Goal: Information Seeking & Learning: Compare options

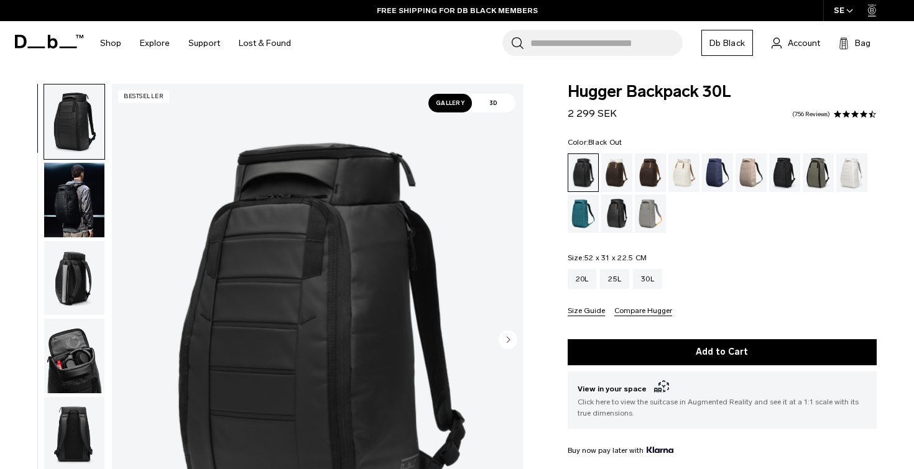
click at [73, 283] on img "button" at bounding box center [74, 278] width 60 height 75
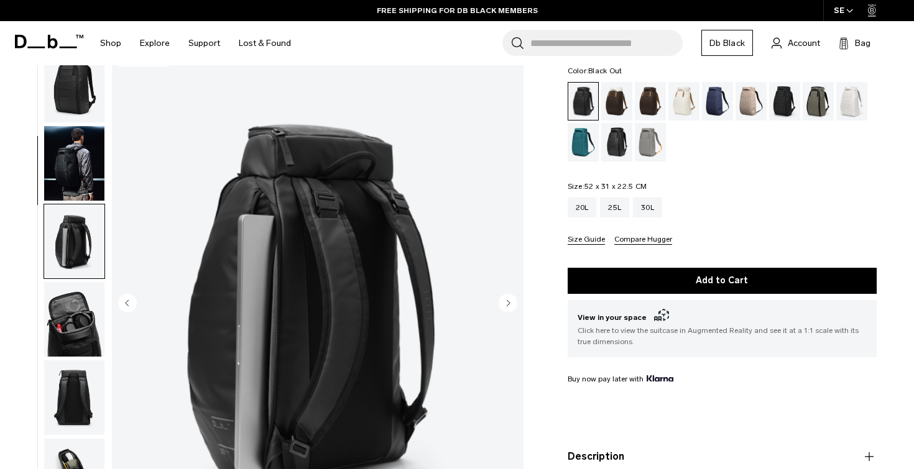
scroll to position [75, 0]
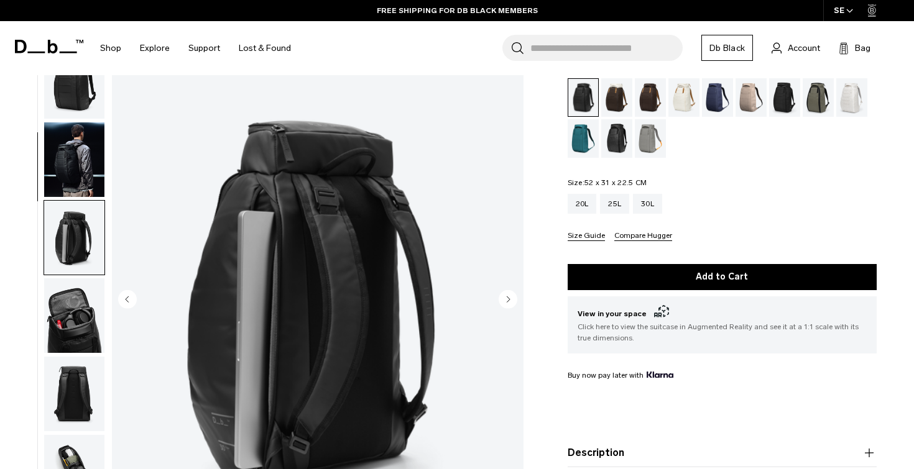
click at [503, 300] on circle "Next slide" at bounding box center [507, 299] width 19 height 19
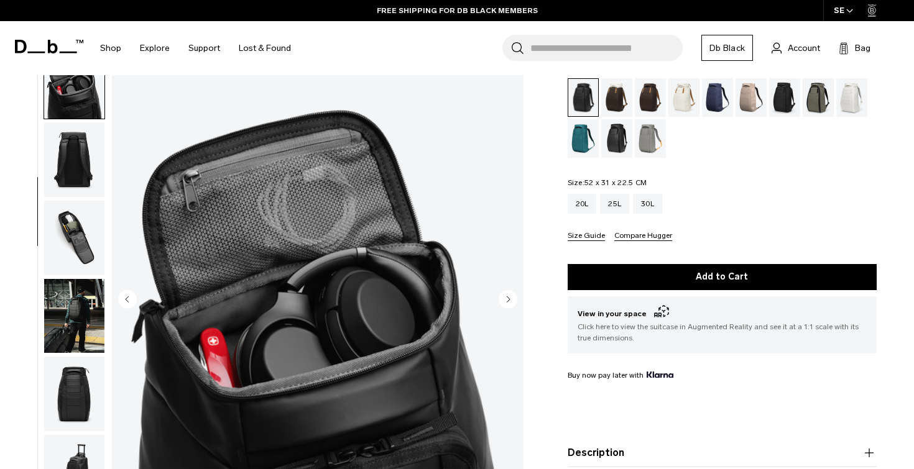
click at [503, 300] on circle "Next slide" at bounding box center [507, 299] width 19 height 19
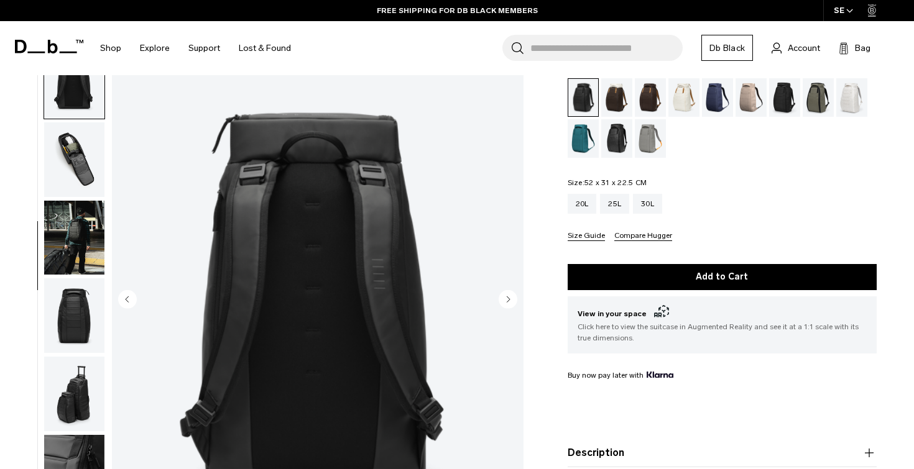
click at [503, 300] on circle "Next slide" at bounding box center [507, 299] width 19 height 19
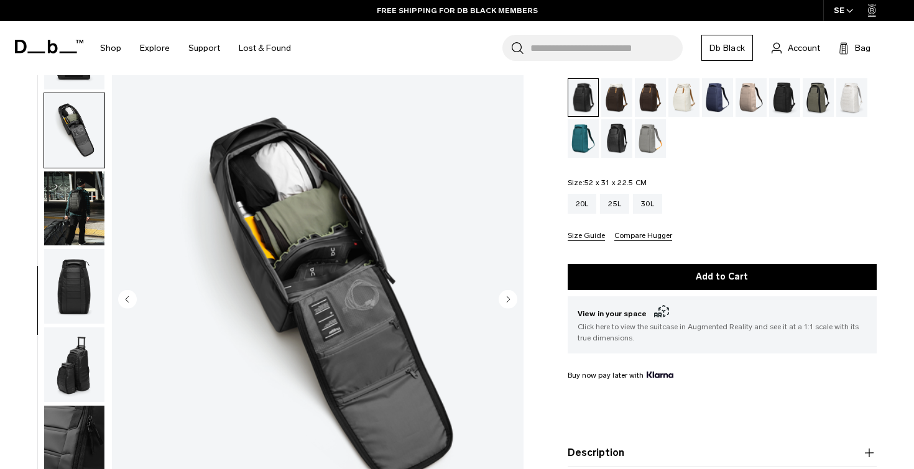
scroll to position [343, 0]
click at [503, 300] on circle "Next slide" at bounding box center [507, 299] width 19 height 19
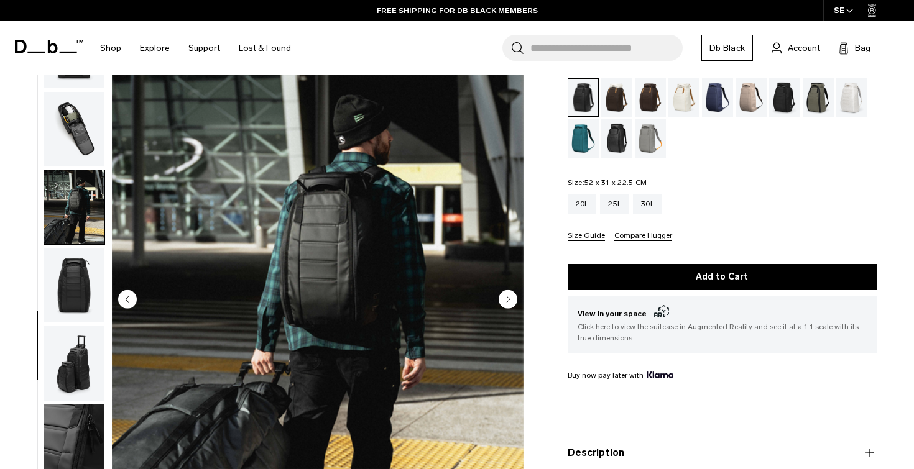
click at [503, 300] on circle "Next slide" at bounding box center [507, 299] width 19 height 19
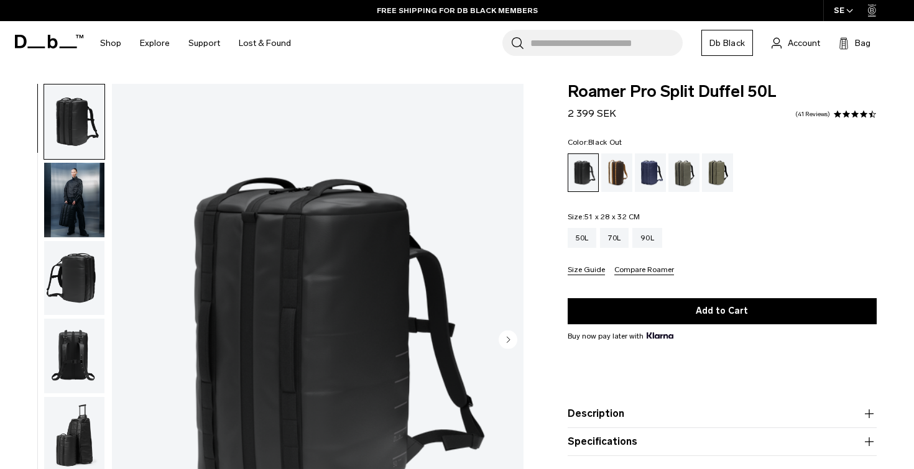
click at [503, 300] on img "1 / 9" at bounding box center [317, 341] width 411 height 514
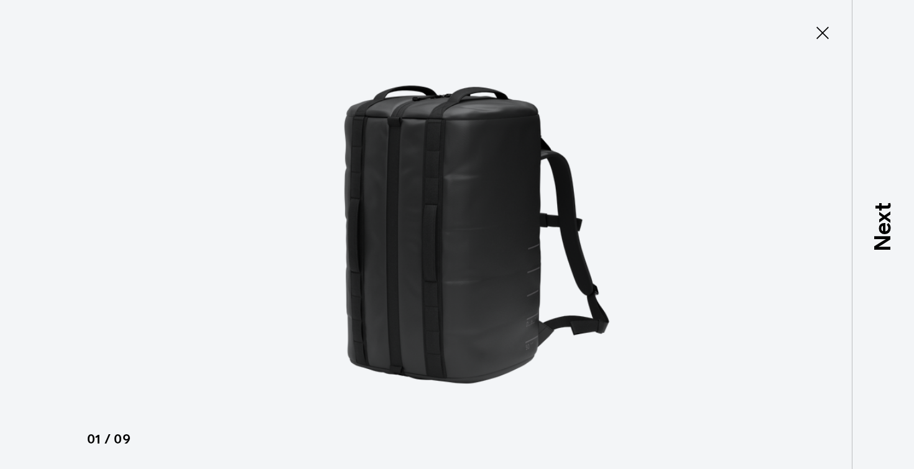
type button "Close"
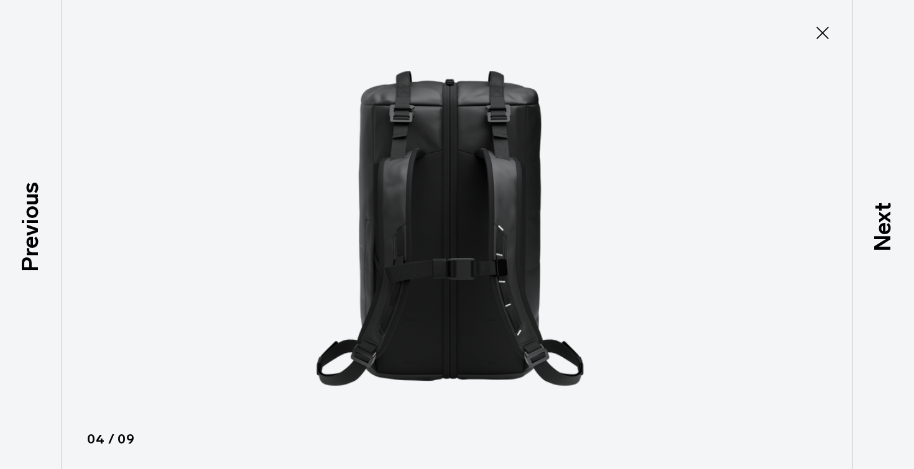
scroll to position [187, 0]
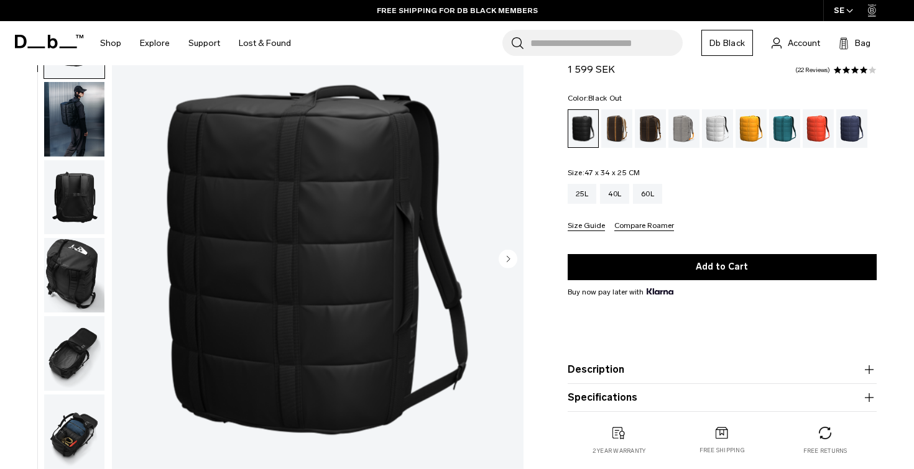
scroll to position [82, 0]
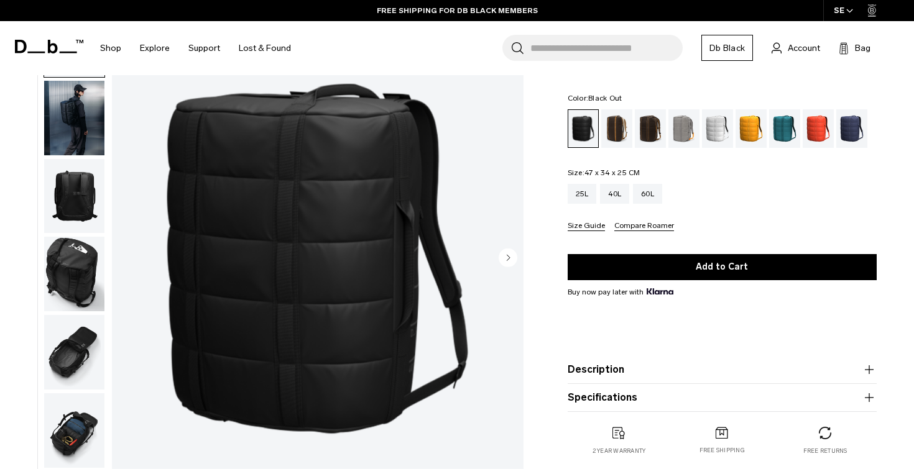
click at [509, 258] on circle "Next slide" at bounding box center [507, 257] width 19 height 19
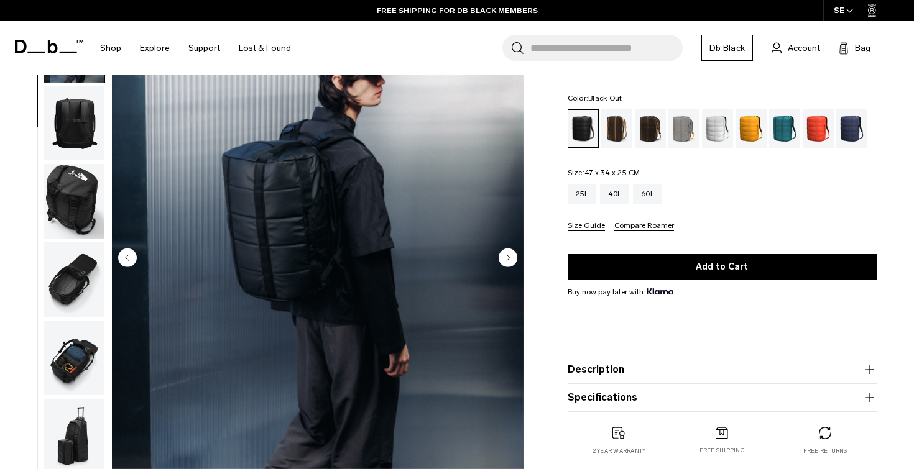
click at [509, 258] on circle "Next slide" at bounding box center [507, 257] width 19 height 19
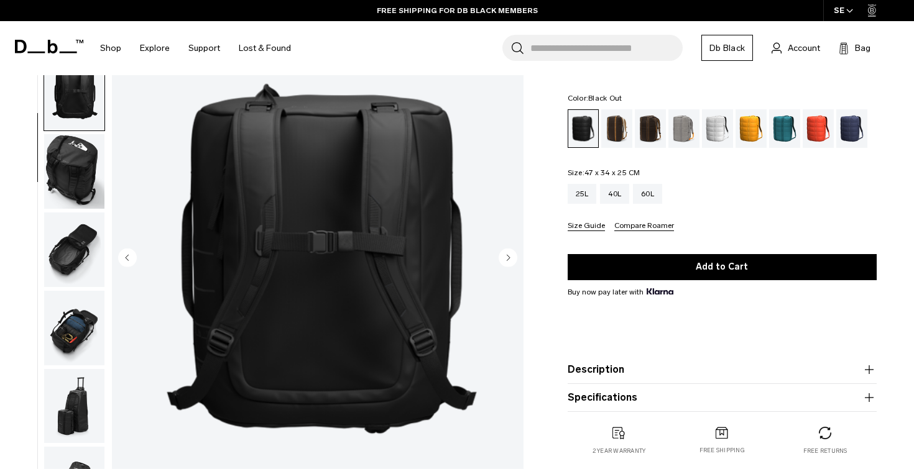
click at [509, 258] on circle "Next slide" at bounding box center [507, 257] width 19 height 19
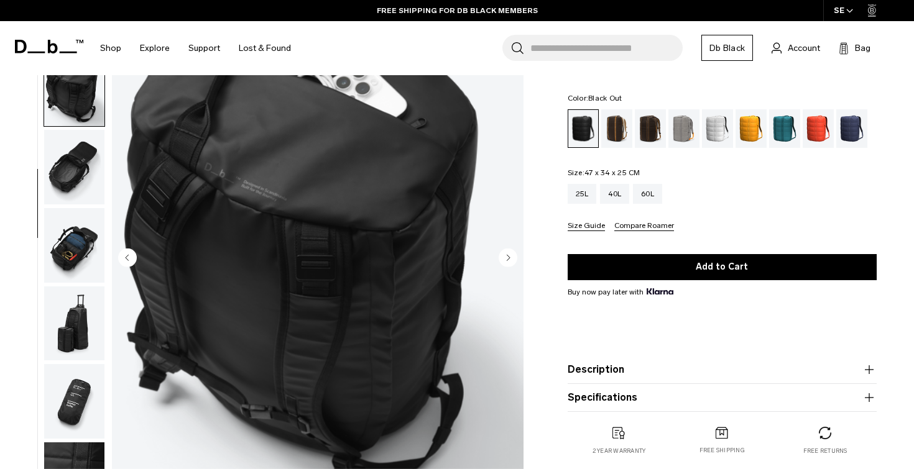
click at [509, 258] on circle "Next slide" at bounding box center [507, 257] width 19 height 19
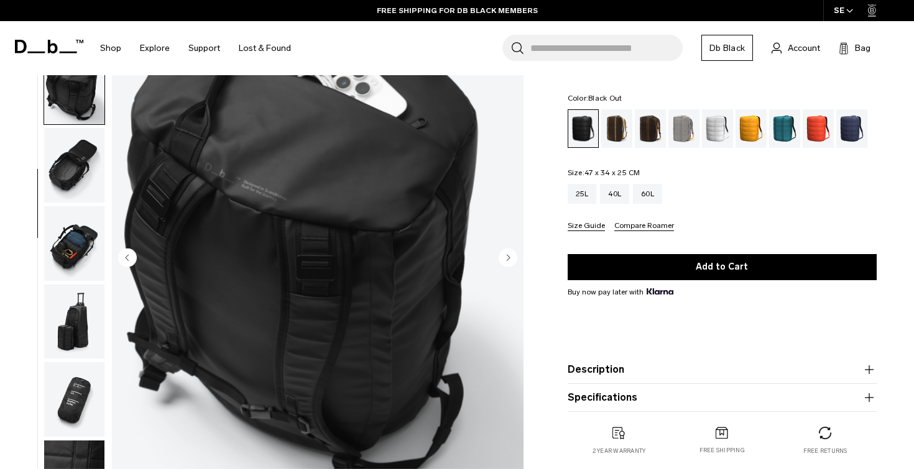
click at [509, 258] on circle "Next slide" at bounding box center [507, 257] width 19 height 19
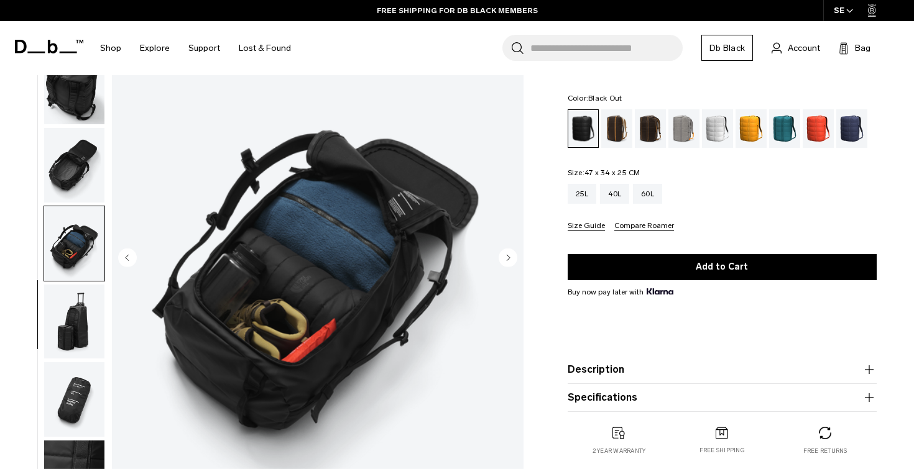
click at [509, 258] on circle "Next slide" at bounding box center [507, 257] width 19 height 19
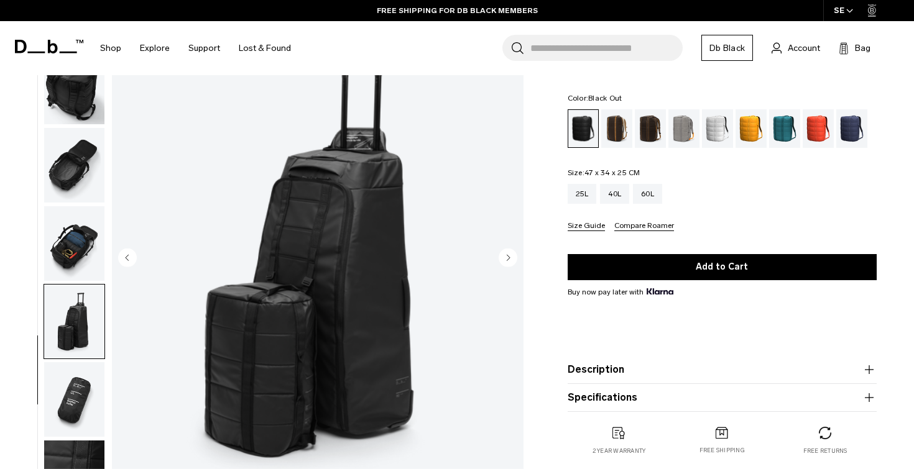
click at [509, 258] on circle "Next slide" at bounding box center [507, 257] width 19 height 19
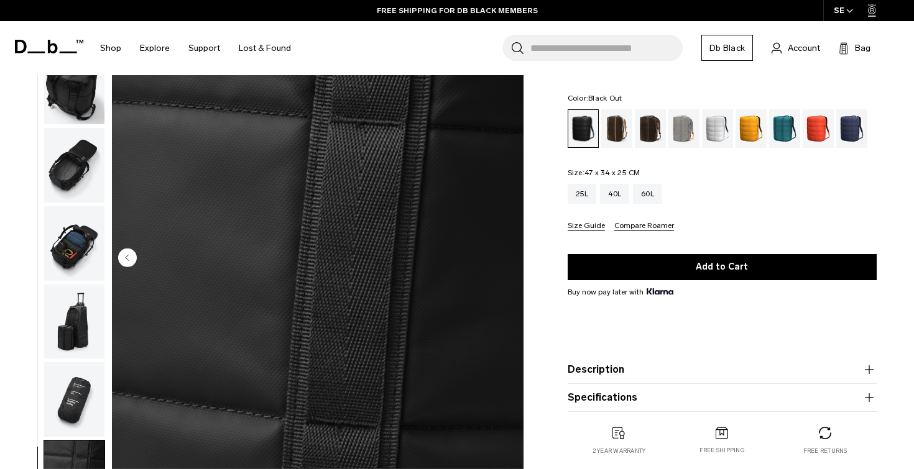
click at [509, 258] on img "9 / 9" at bounding box center [317, 259] width 411 height 514
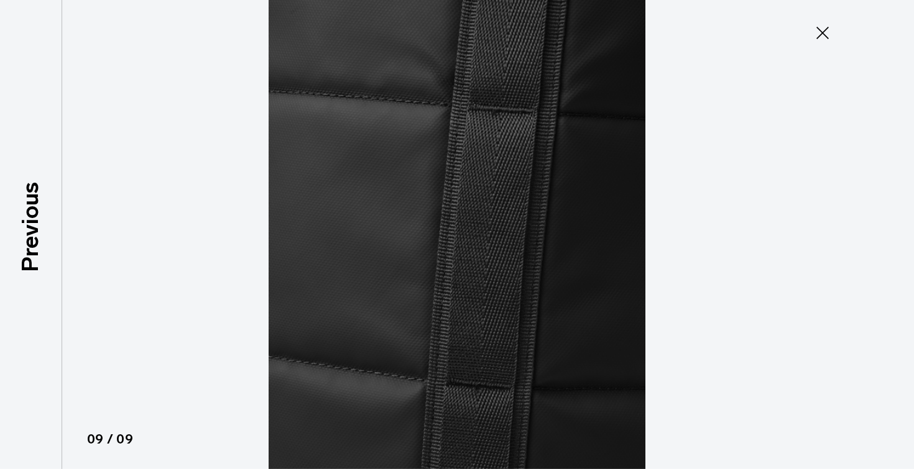
type button "Close"
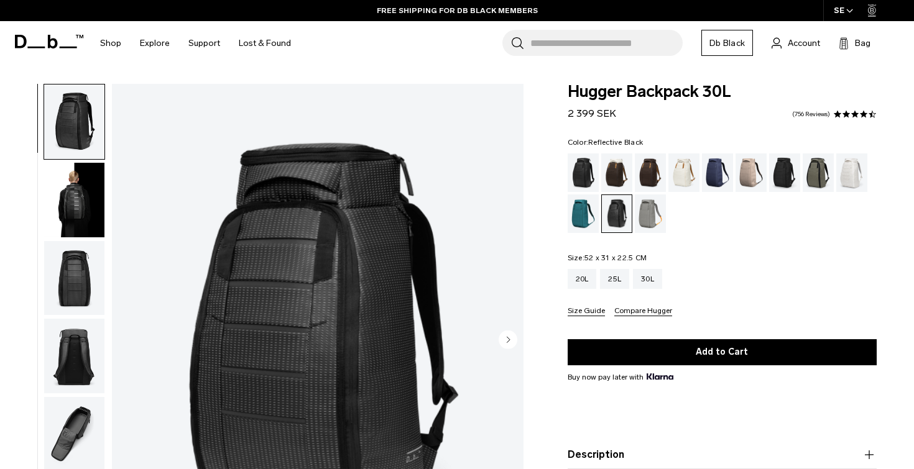
click at [508, 345] on circle "Next slide" at bounding box center [507, 339] width 19 height 19
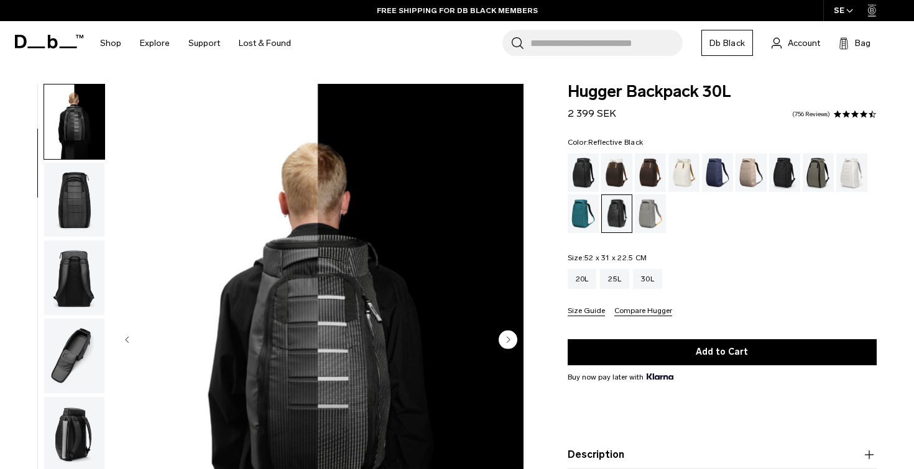
click at [508, 345] on circle "Next slide" at bounding box center [507, 339] width 19 height 19
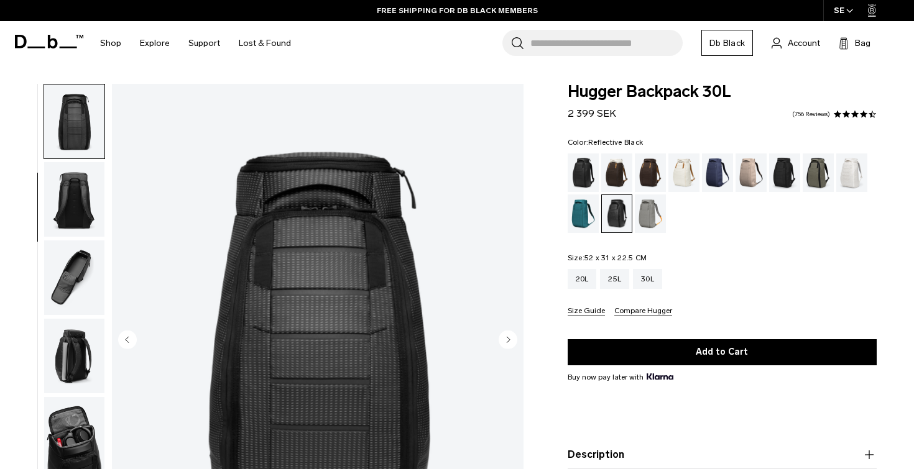
click at [508, 345] on circle "Next slide" at bounding box center [507, 339] width 19 height 19
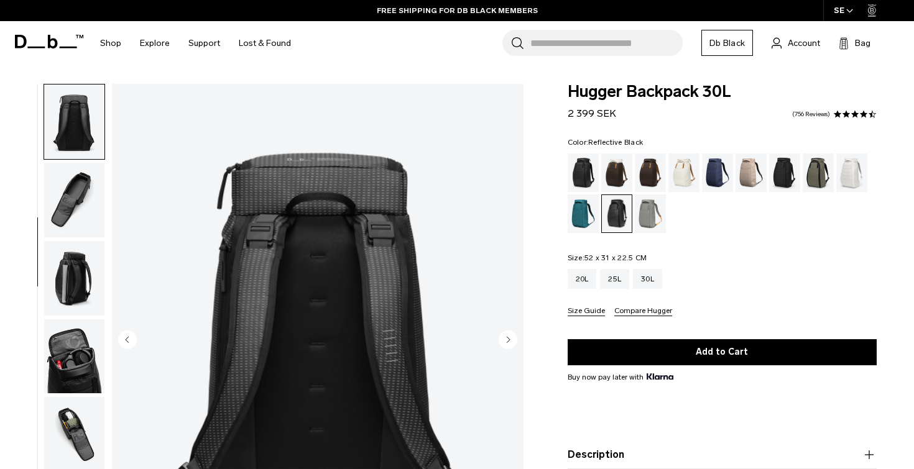
click at [508, 345] on circle "Next slide" at bounding box center [507, 339] width 19 height 19
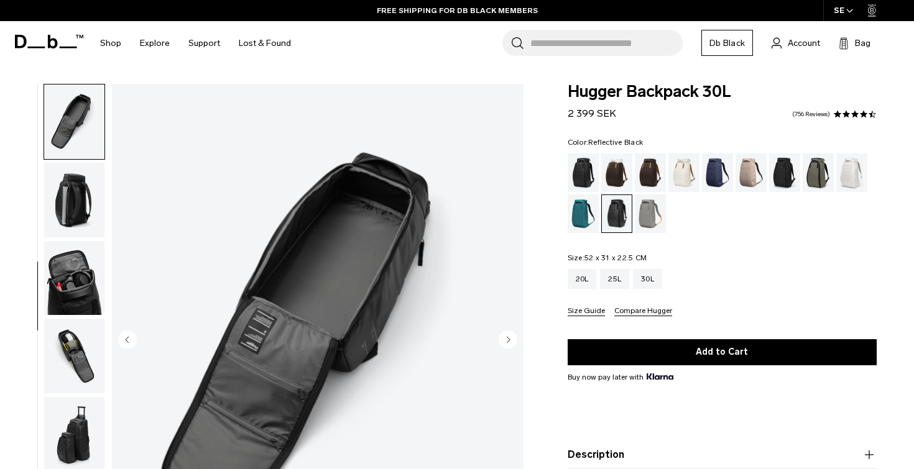
click at [508, 345] on circle "Next slide" at bounding box center [507, 339] width 19 height 19
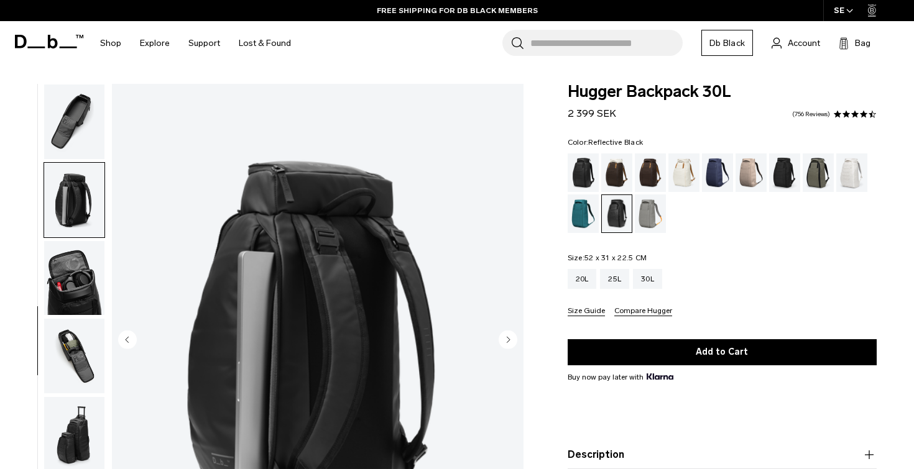
scroll to position [343, 0]
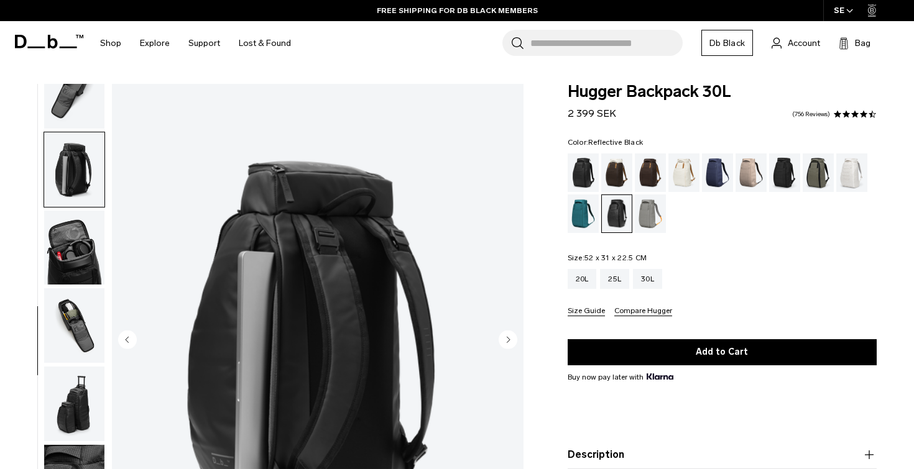
click at [508, 345] on circle "Next slide" at bounding box center [507, 339] width 19 height 19
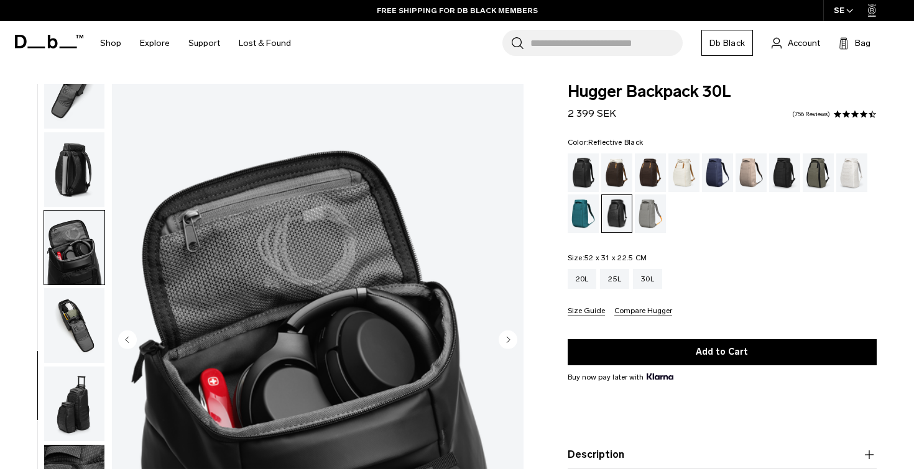
click at [508, 345] on circle "Next slide" at bounding box center [507, 339] width 19 height 19
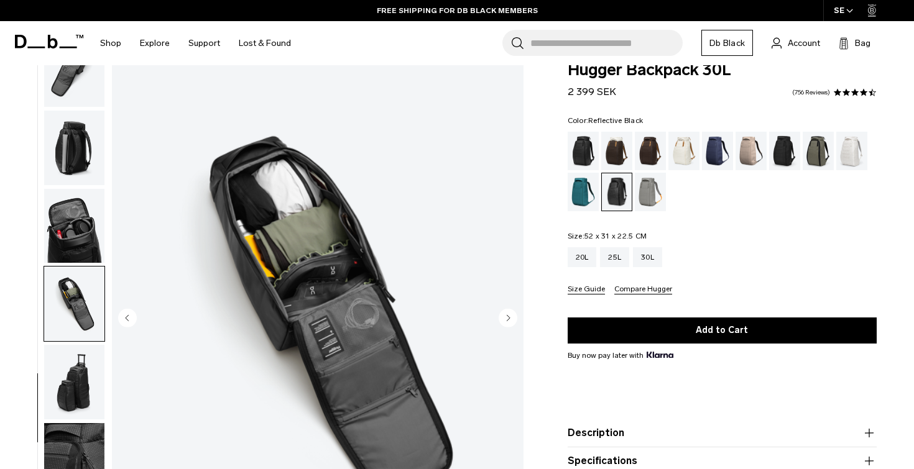
scroll to position [70, 0]
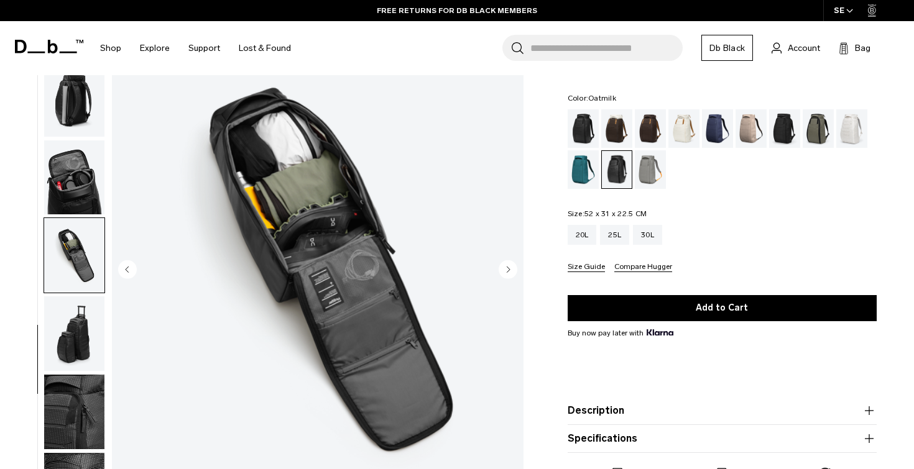
click at [674, 117] on div "Oatmilk" at bounding box center [684, 128] width 32 height 39
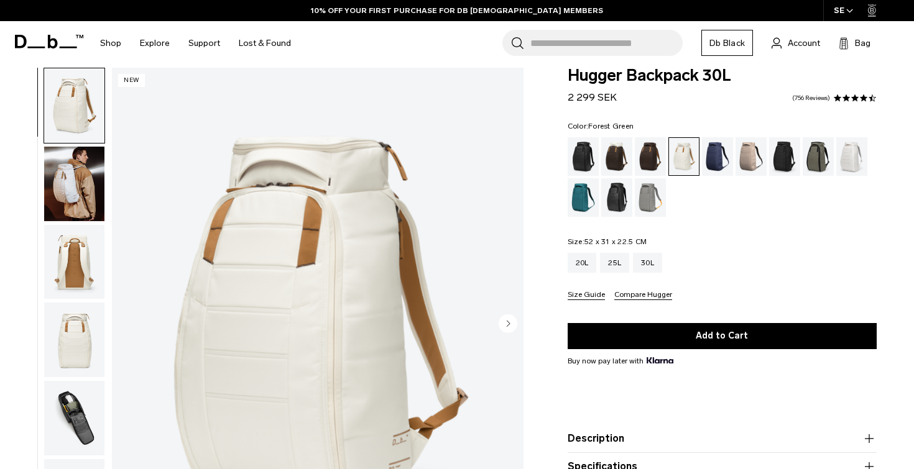
click at [815, 162] on div "Forest Green" at bounding box center [818, 156] width 32 height 39
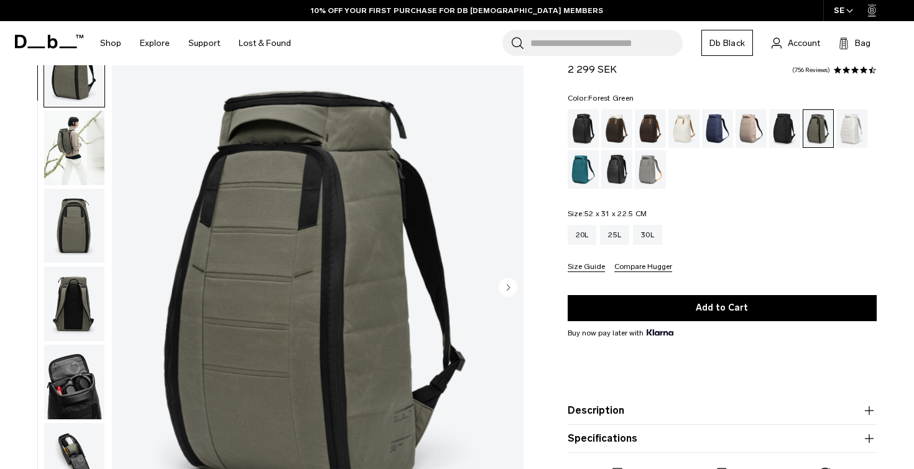
click at [507, 283] on circle "Next slide" at bounding box center [507, 287] width 19 height 19
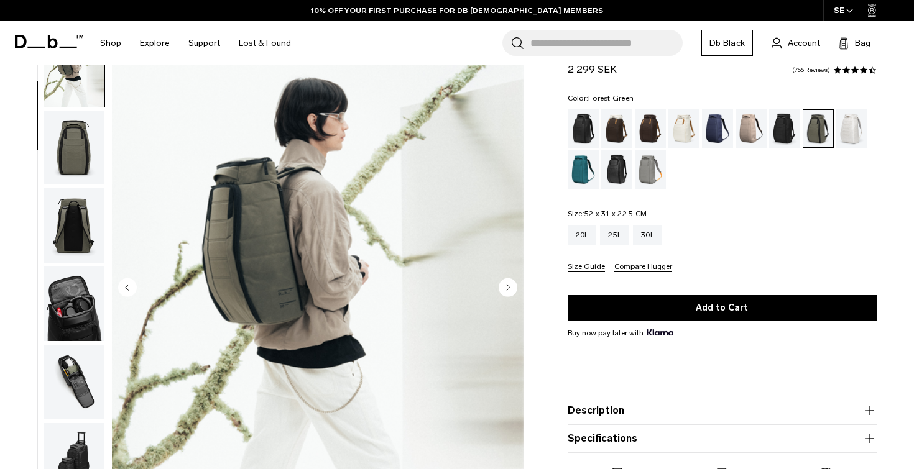
click at [507, 283] on circle "Next slide" at bounding box center [507, 287] width 19 height 19
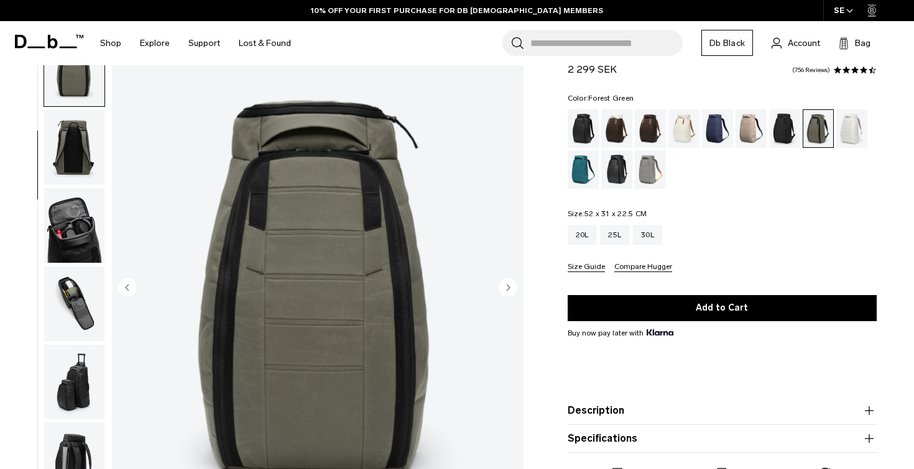
click at [507, 283] on circle "Next slide" at bounding box center [507, 287] width 19 height 19
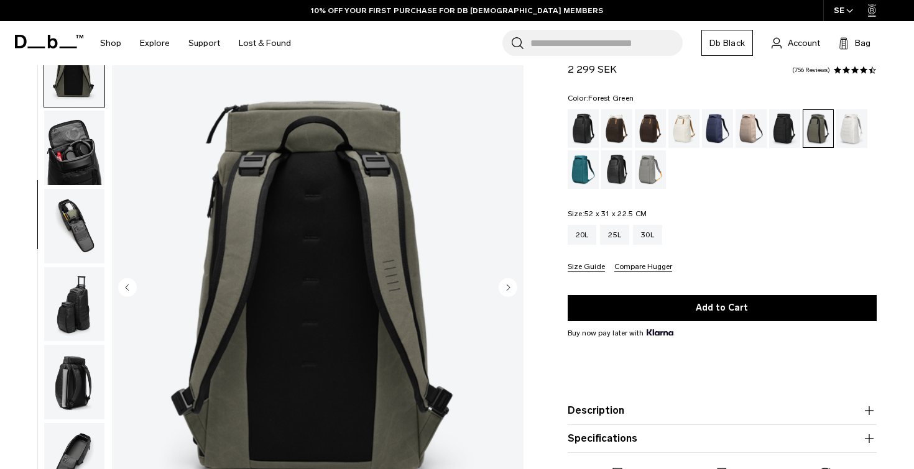
click at [507, 283] on circle "Next slide" at bounding box center [507, 287] width 19 height 19
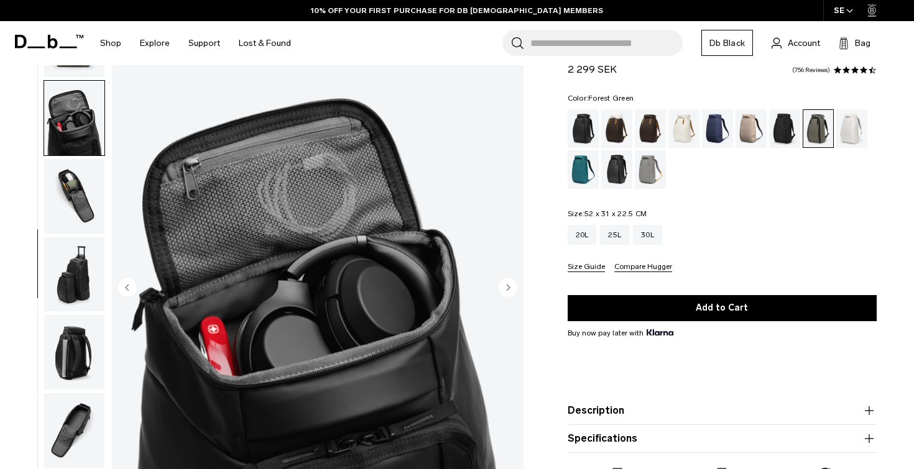
scroll to position [265, 0]
click at [507, 283] on circle "Next slide" at bounding box center [507, 287] width 19 height 19
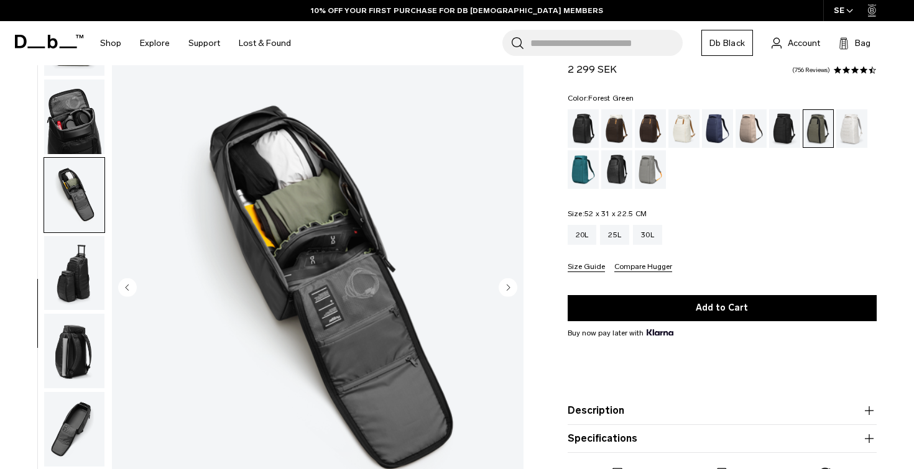
click at [507, 283] on circle "Next slide" at bounding box center [507, 287] width 19 height 19
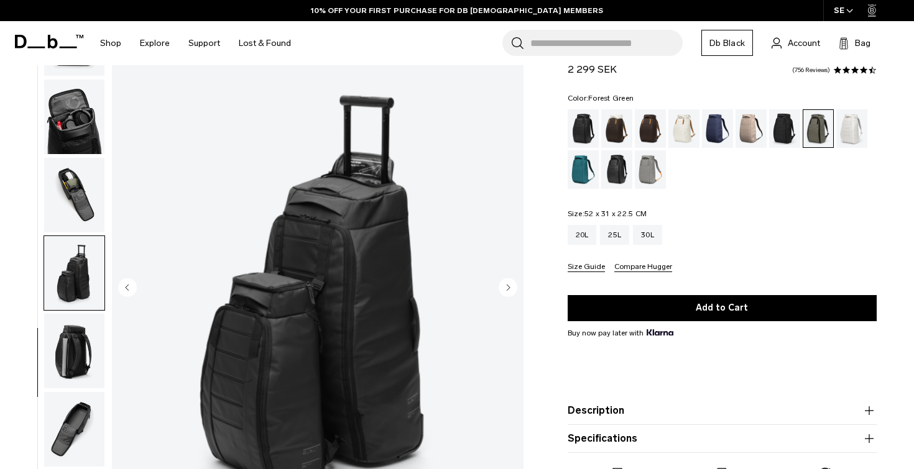
click at [507, 283] on circle "Next slide" at bounding box center [507, 287] width 19 height 19
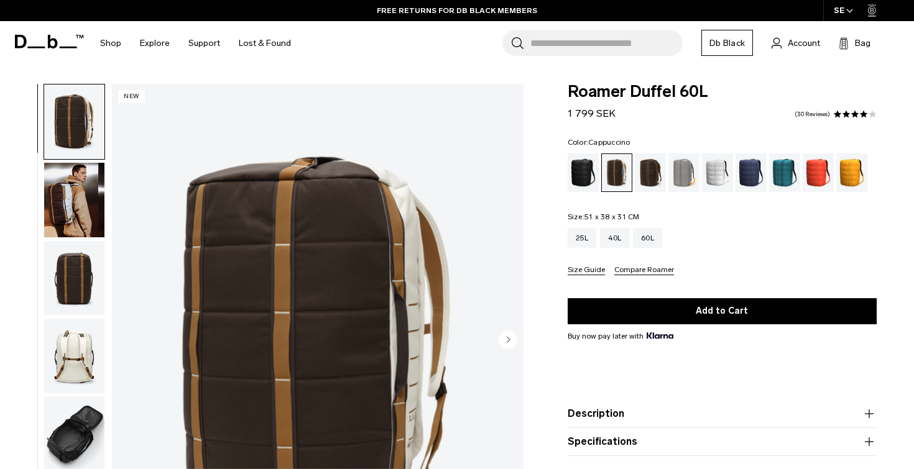
click at [505, 342] on circle "Next slide" at bounding box center [507, 339] width 19 height 19
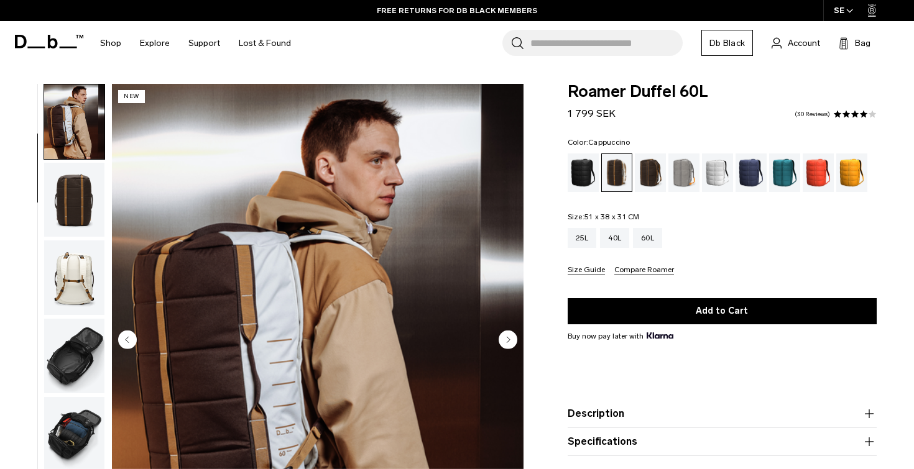
click at [505, 342] on circle "Next slide" at bounding box center [507, 339] width 19 height 19
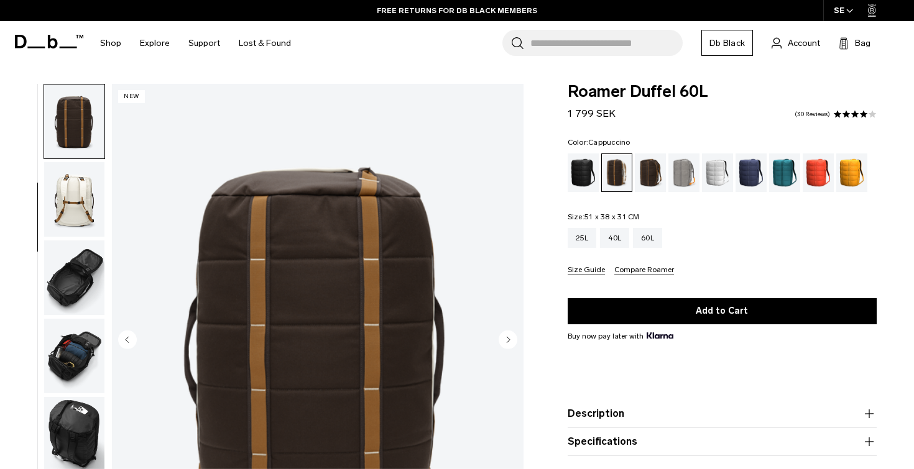
click at [505, 342] on circle "Next slide" at bounding box center [507, 339] width 19 height 19
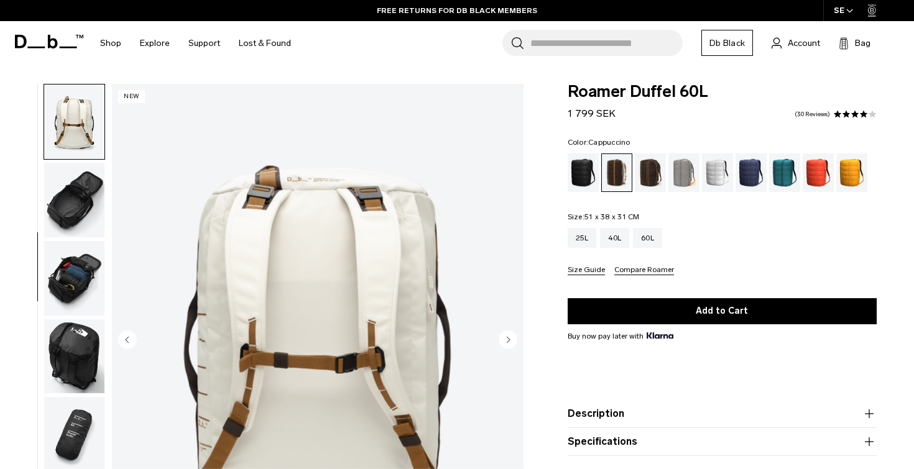
click at [505, 342] on circle "Next slide" at bounding box center [507, 339] width 19 height 19
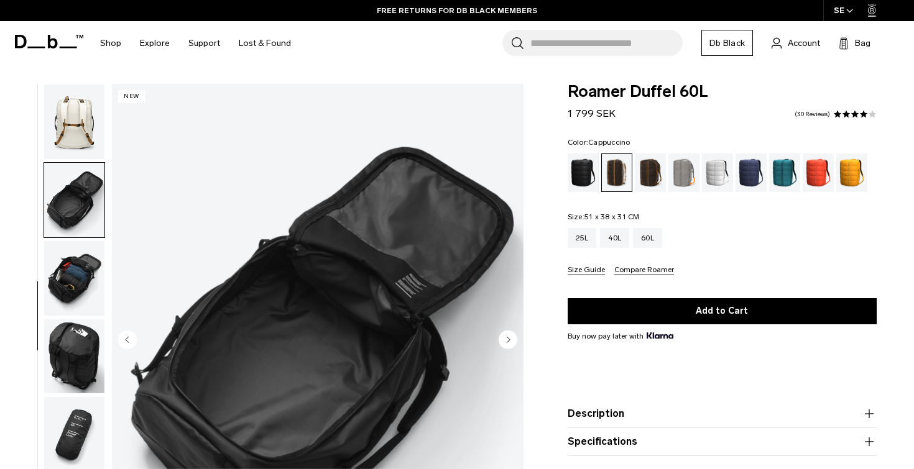
scroll to position [265, 0]
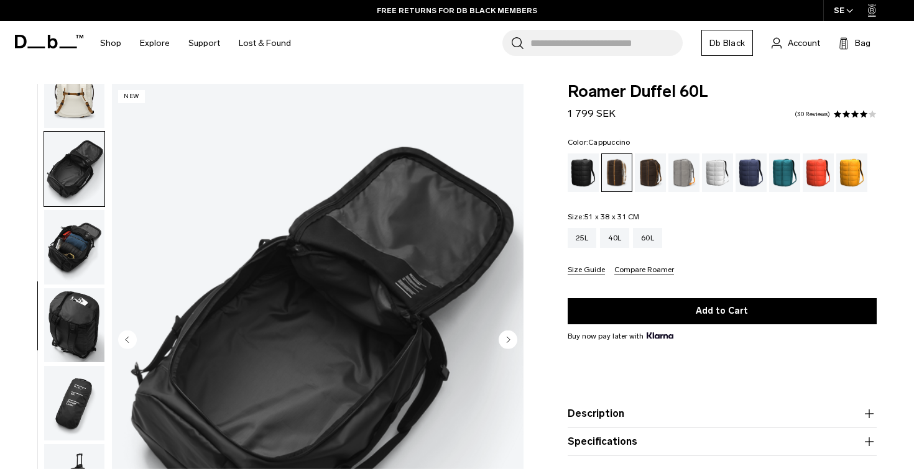
click at [505, 342] on circle "Next slide" at bounding box center [507, 339] width 19 height 19
